Goal: Transaction & Acquisition: Purchase product/service

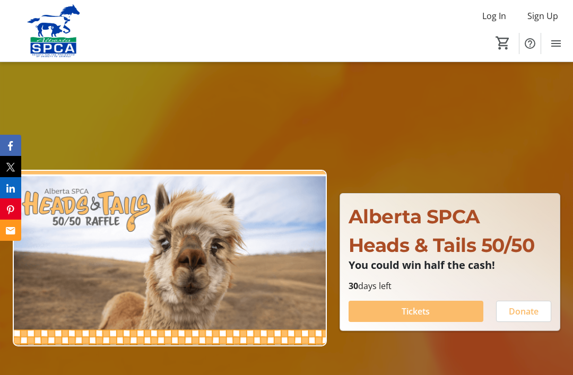
click at [423, 318] on span "Tickets" at bounding box center [416, 311] width 28 height 13
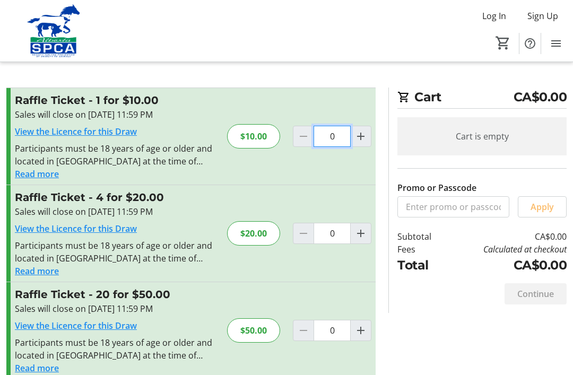
click at [332, 140] on input "0" at bounding box center [332, 136] width 37 height 21
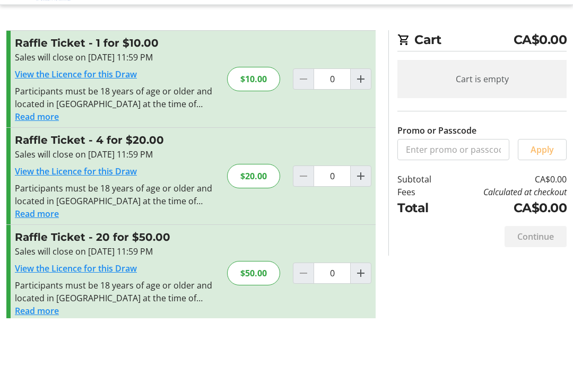
click at [360, 130] on mat-icon "Increment by one" at bounding box center [360, 136] width 13 height 13
type input "1"
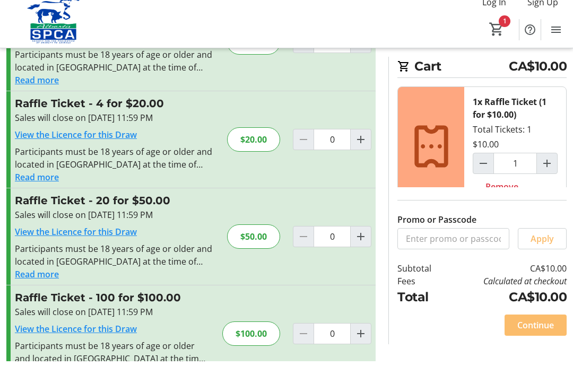
scroll to position [80, 0]
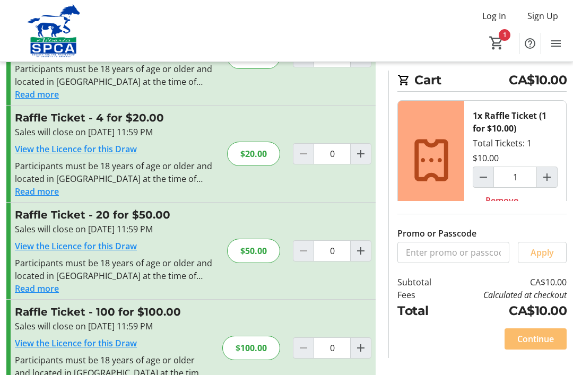
click at [542, 345] on span "Continue" at bounding box center [535, 339] width 37 height 13
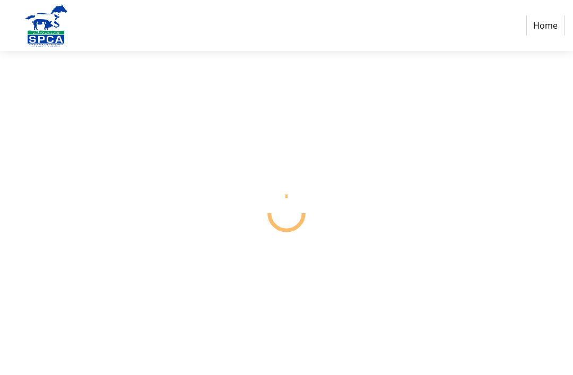
select select "CA"
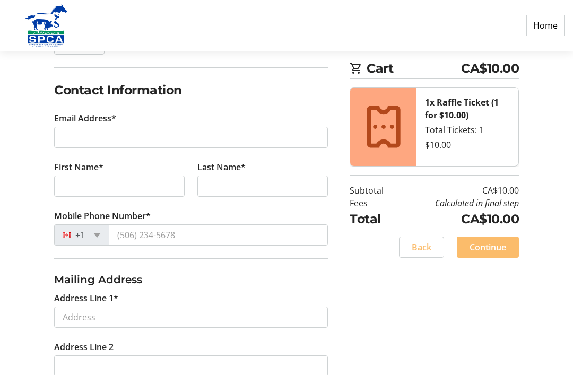
scroll to position [149, 0]
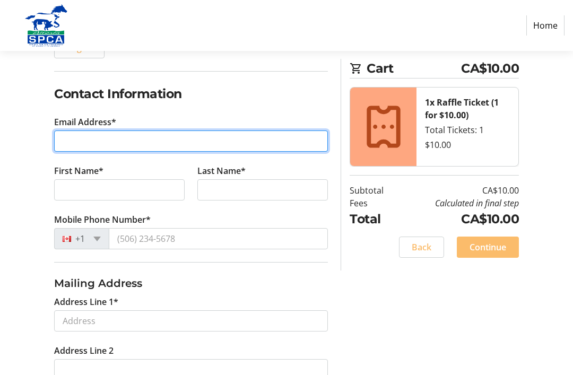
click at [86, 134] on input "Email Address*" at bounding box center [191, 141] width 274 height 21
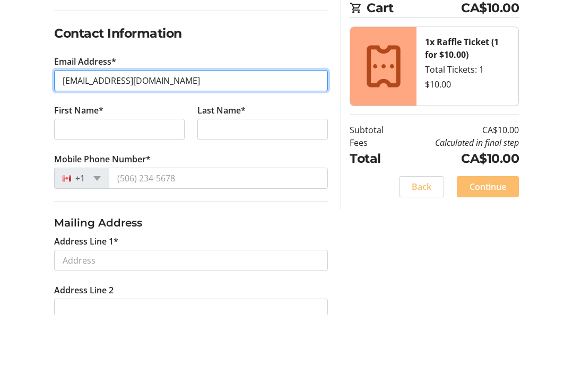
type input "[EMAIL_ADDRESS][DOMAIN_NAME]"
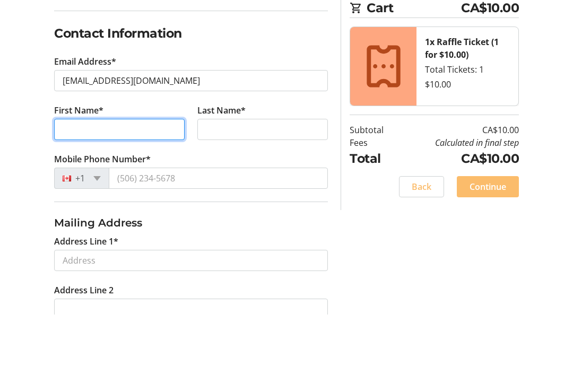
click at [74, 180] on input "First Name*" at bounding box center [119, 190] width 131 height 21
type input "[PERSON_NAME]"
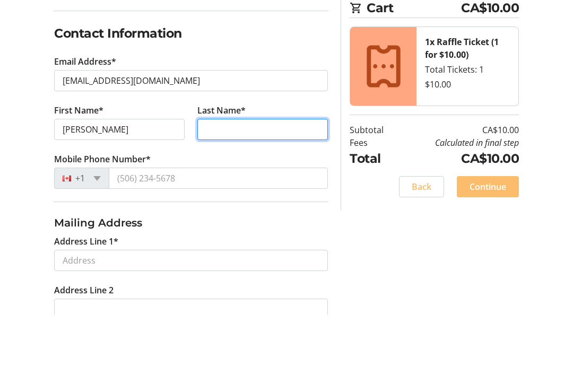
click at [227, 180] on input "Last Name*" at bounding box center [262, 190] width 131 height 21
type input "[PERSON_NAME]"
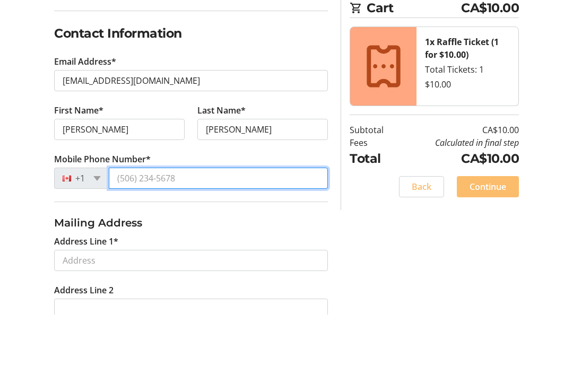
click at [135, 229] on input "Mobile Phone Number*" at bounding box center [218, 239] width 219 height 21
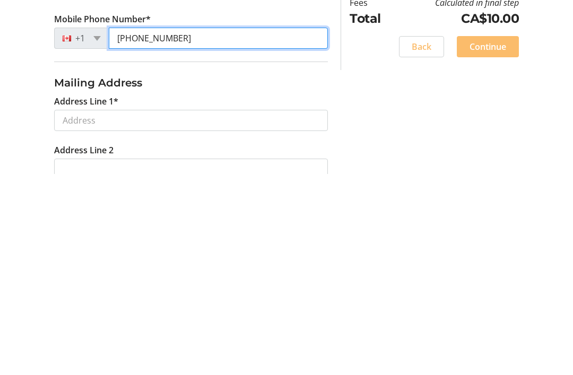
type input "[PHONE_NUMBER]"
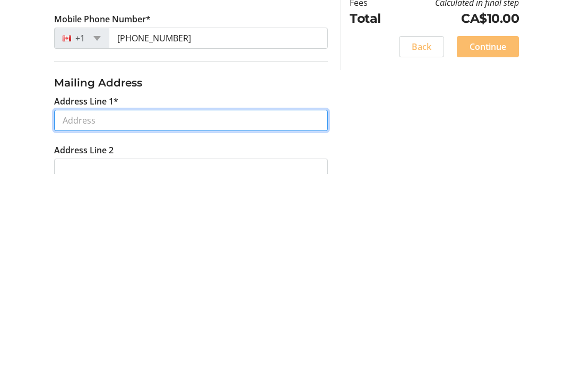
click at [74, 311] on input "Address Line 1*" at bounding box center [191, 321] width 274 height 21
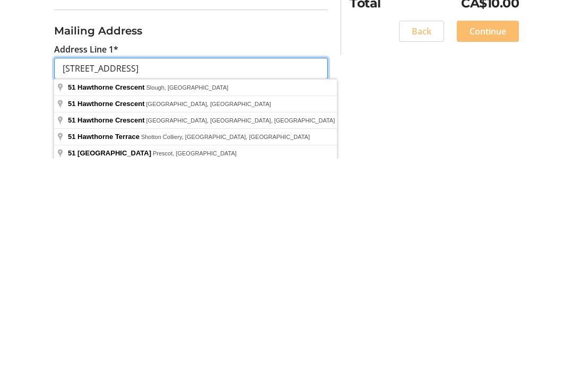
scroll to position [186, 0]
type input "[STREET_ADDRESS]"
type input "St. [PERSON_NAME]"
select select "AB"
type input "T8N 6N5"
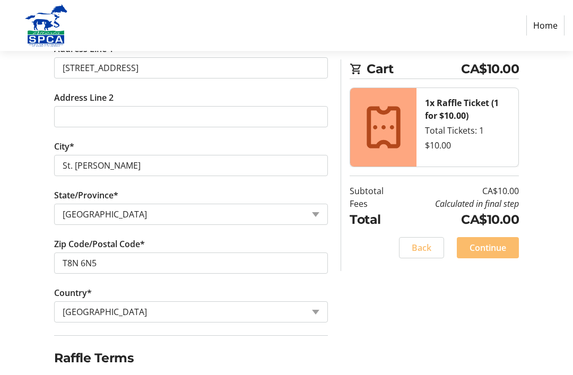
scroll to position [407, 0]
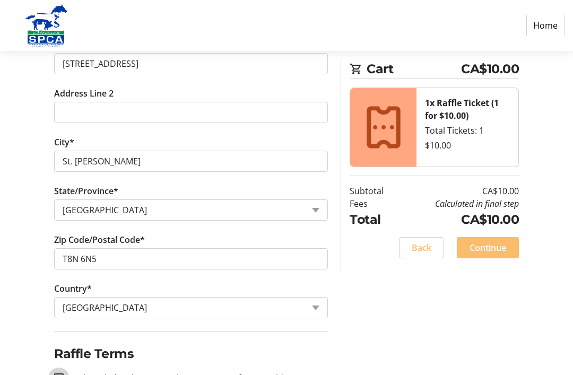
click at [63, 375] on input "I acknowledge that I am at least 18 years of age or older.*" at bounding box center [59, 379] width 10 height 10
checkbox input "true"
click at [492, 249] on span "Continue" at bounding box center [488, 247] width 37 height 13
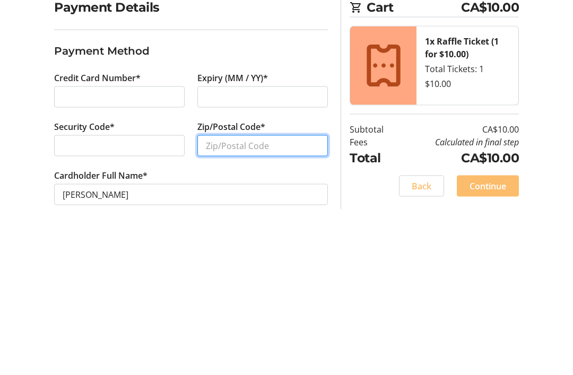
click at [222, 275] on input "Zip/Postal Code*" at bounding box center [262, 285] width 131 height 21
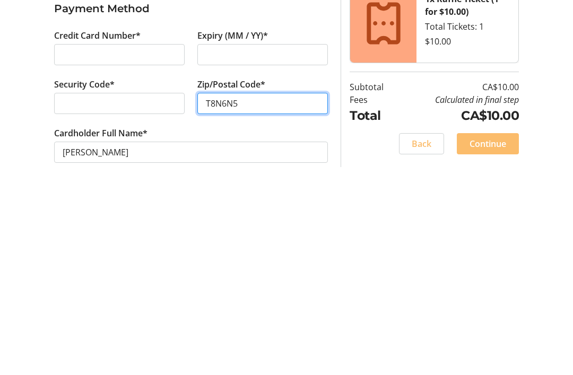
scroll to position [34, 0]
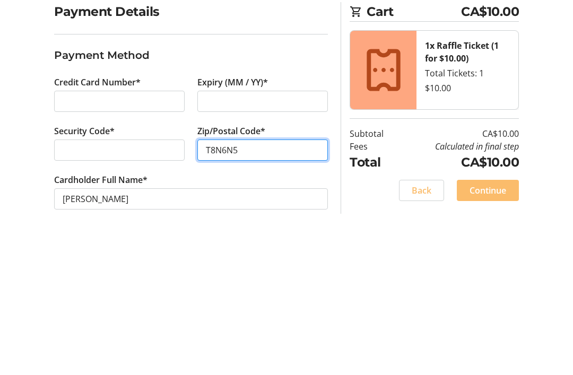
type input "T8N6N5"
click at [497, 320] on span "Continue" at bounding box center [488, 326] width 37 height 13
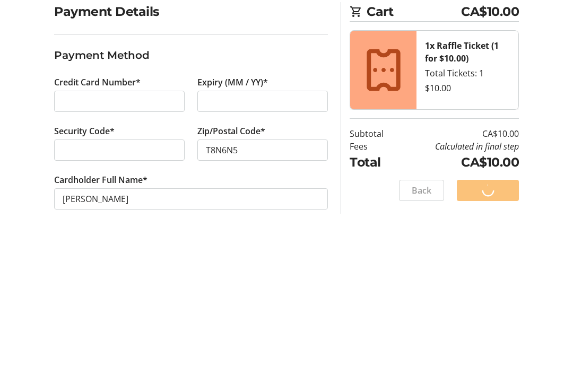
scroll to position [0, 0]
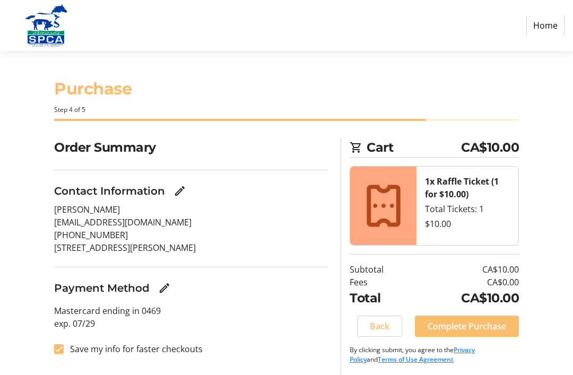
click at [66, 349] on div at bounding box center [58, 348] width 25 height 25
checkbox input "false"
click at [477, 325] on span "Complete Purchase" at bounding box center [467, 326] width 79 height 13
